Goal: Task Accomplishment & Management: Manage account settings

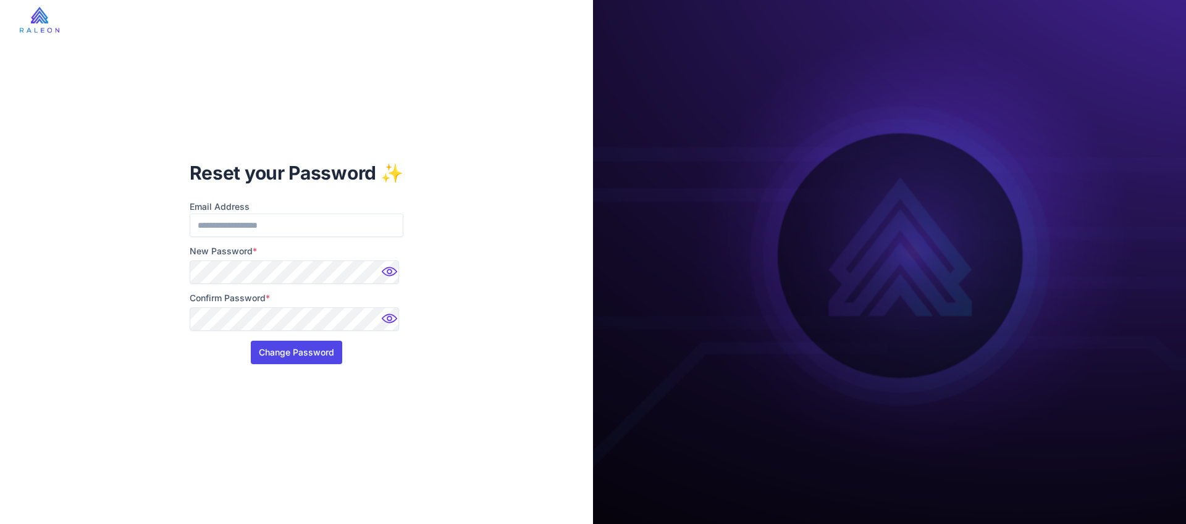
click at [282, 356] on button "Change Password" at bounding box center [296, 352] width 91 height 23
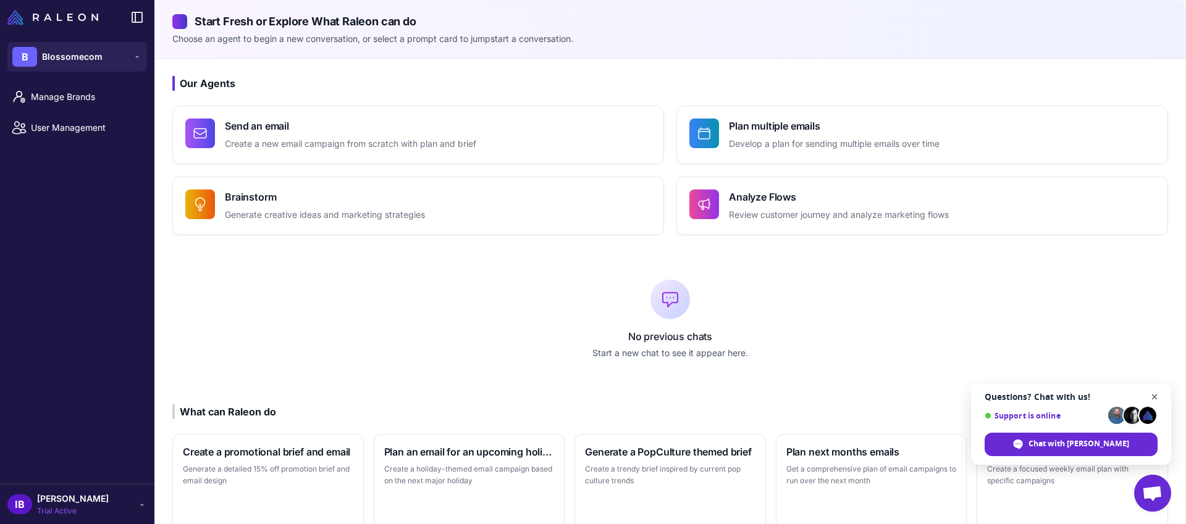
click at [1156, 397] on span "Close chat" at bounding box center [1154, 397] width 15 height 15
